Goal: Entertainment & Leisure: Consume media (video, audio)

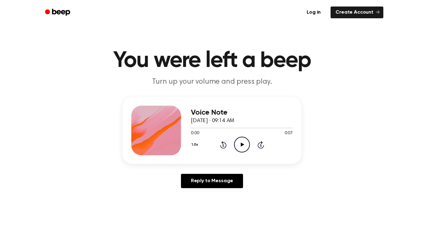
click at [239, 147] on icon "Play Audio" at bounding box center [242, 145] width 16 height 16
click at [239, 137] on icon "Play Audio" at bounding box center [242, 145] width 16 height 16
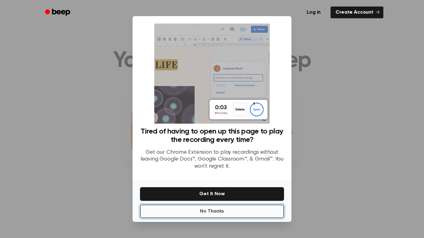
click at [179, 208] on button "No Thanks" at bounding box center [212, 212] width 144 height 14
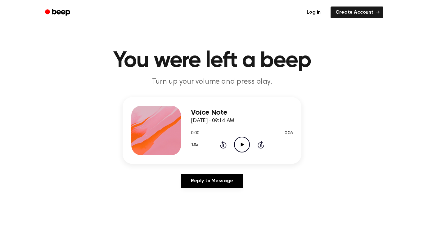
click at [240, 146] on icon "Play Audio" at bounding box center [242, 145] width 16 height 16
click at [241, 146] on icon at bounding box center [241, 145] width 3 height 4
click at [231, 141] on div "1.0x Rewind 5 seconds Play Audio Skip 5 seconds" at bounding box center [242, 145] width 102 height 16
click at [243, 141] on icon "Play Audio" at bounding box center [242, 145] width 16 height 16
click at [245, 141] on icon "Play Audio" at bounding box center [242, 145] width 16 height 16
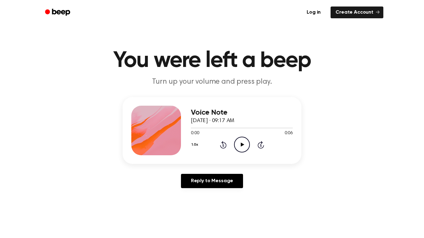
click at [240, 147] on icon "Play Audio" at bounding box center [242, 145] width 16 height 16
click at [240, 147] on icon "Pause Audio" at bounding box center [242, 145] width 16 height 16
click at [243, 142] on icon "Play Audio" at bounding box center [242, 145] width 16 height 16
click at [243, 143] on icon "Play Audio" at bounding box center [242, 145] width 16 height 16
click at [242, 141] on icon "Play Audio" at bounding box center [242, 145] width 16 height 16
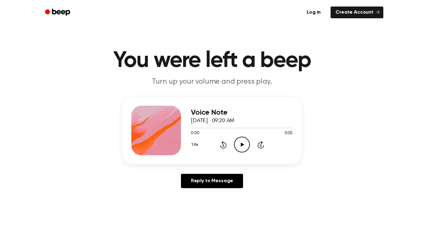
click at [240, 147] on icon "Play Audio" at bounding box center [242, 145] width 16 height 16
click at [245, 144] on icon "Play Audio" at bounding box center [242, 145] width 16 height 16
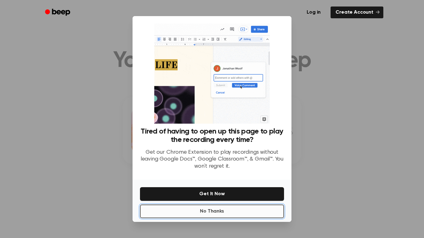
click at [204, 213] on button "No Thanks" at bounding box center [212, 212] width 144 height 14
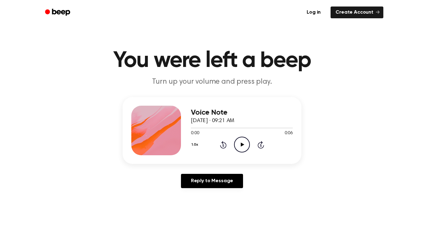
click at [241, 142] on icon "Play Audio" at bounding box center [242, 145] width 16 height 16
click at [243, 143] on icon "Play Audio" at bounding box center [242, 145] width 16 height 16
